Goal: Navigation & Orientation: Go to known website

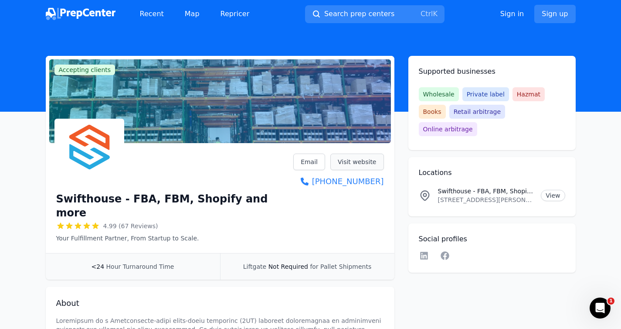
click at [347, 159] on link "Visit website" at bounding box center [357, 161] width 54 height 17
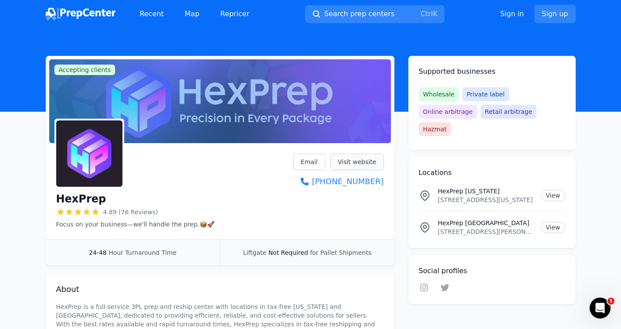
click at [348, 161] on link "Visit website" at bounding box center [357, 161] width 54 height 17
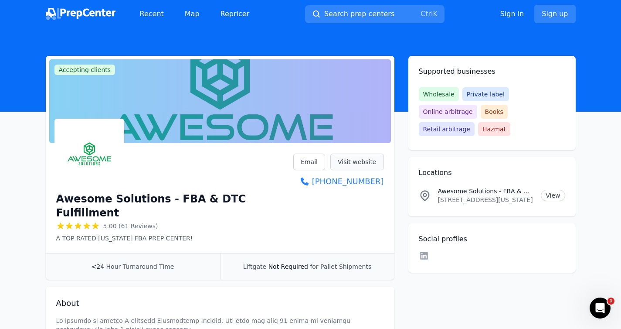
click at [357, 160] on link "Visit website" at bounding box center [357, 161] width 54 height 17
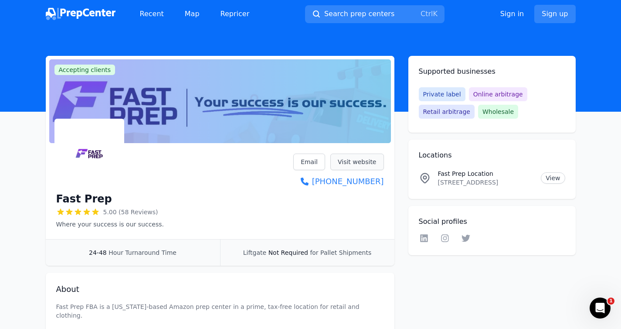
click at [343, 158] on link "Visit website" at bounding box center [357, 161] width 54 height 17
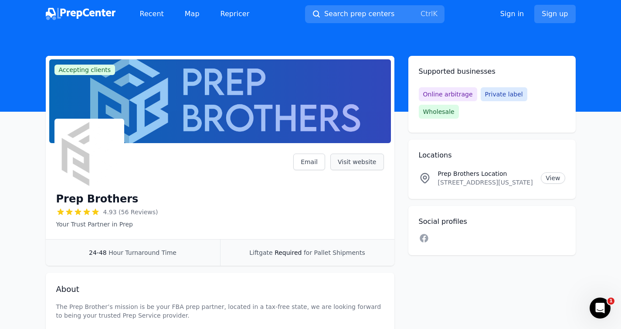
click at [359, 162] on link "Visit website" at bounding box center [357, 161] width 54 height 17
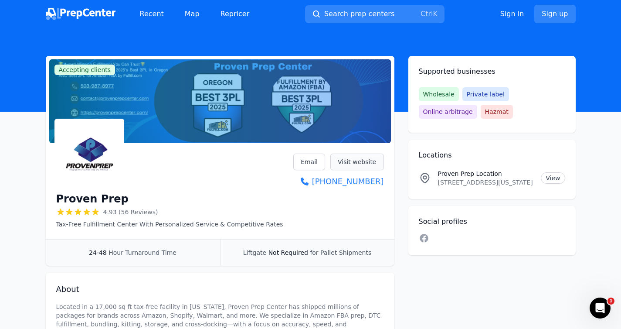
click at [351, 160] on link "Visit website" at bounding box center [357, 161] width 54 height 17
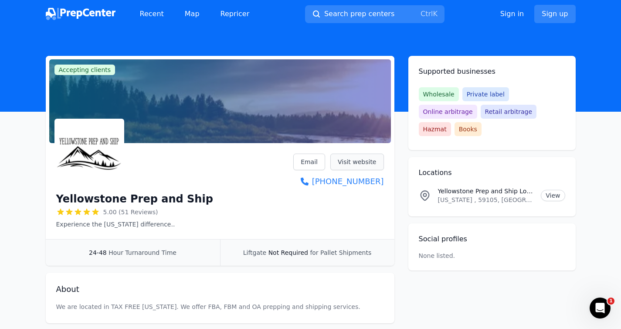
click at [349, 158] on link "Visit website" at bounding box center [357, 161] width 54 height 17
